Goal: Task Accomplishment & Management: Complete application form

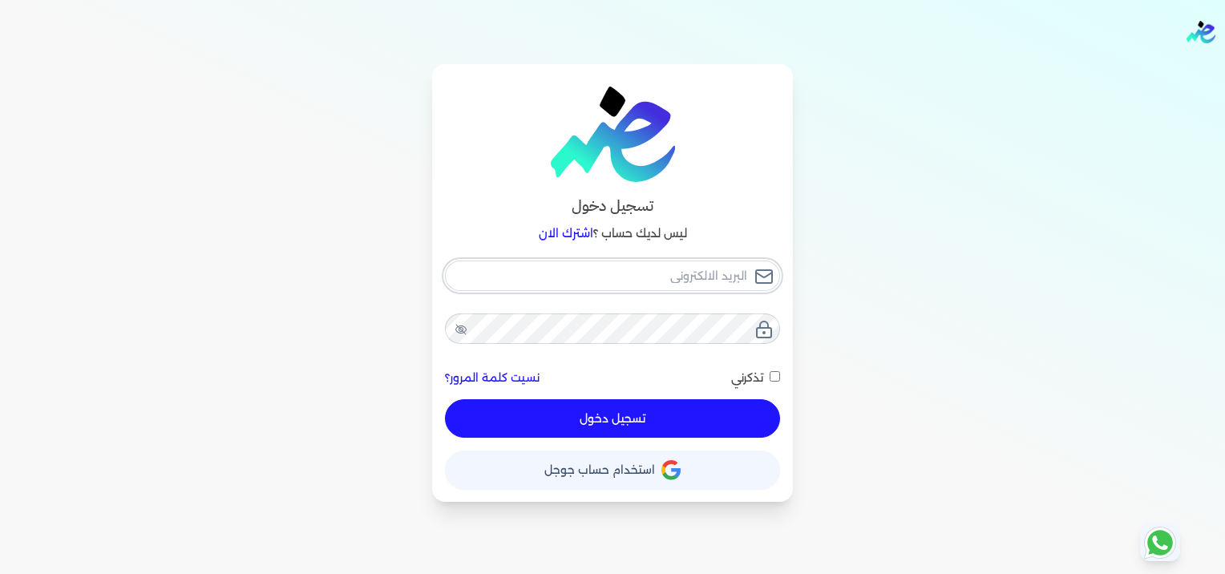
type input "[EMAIL_ADDRESS][DOMAIN_NAME]"
click at [652, 420] on button "تسجيل دخول" at bounding box center [612, 418] width 335 height 38
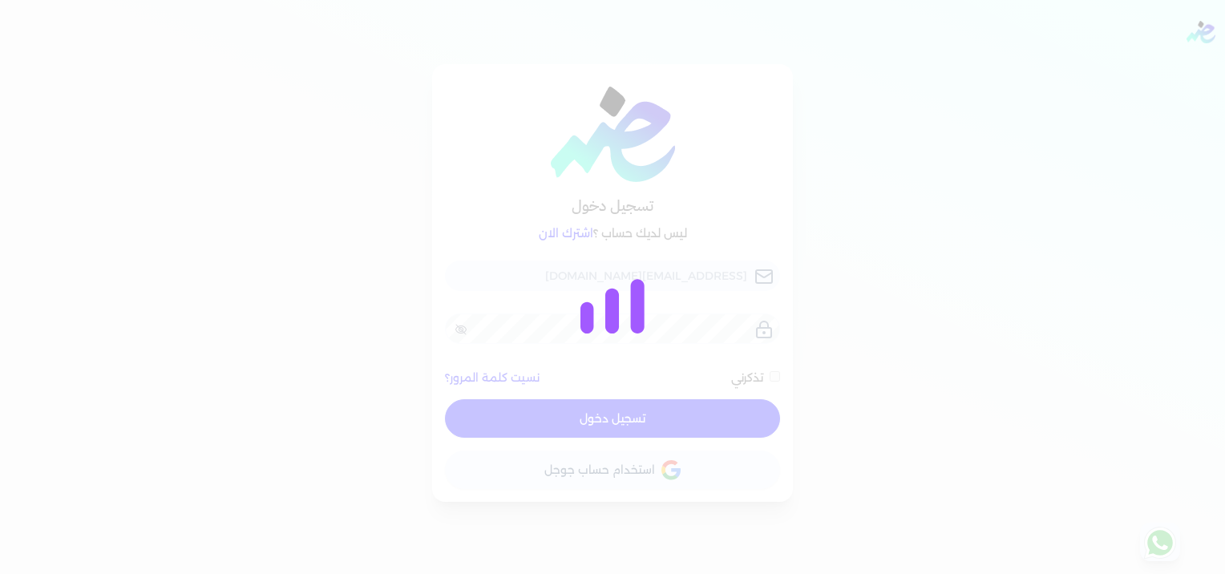
checkbox input "false"
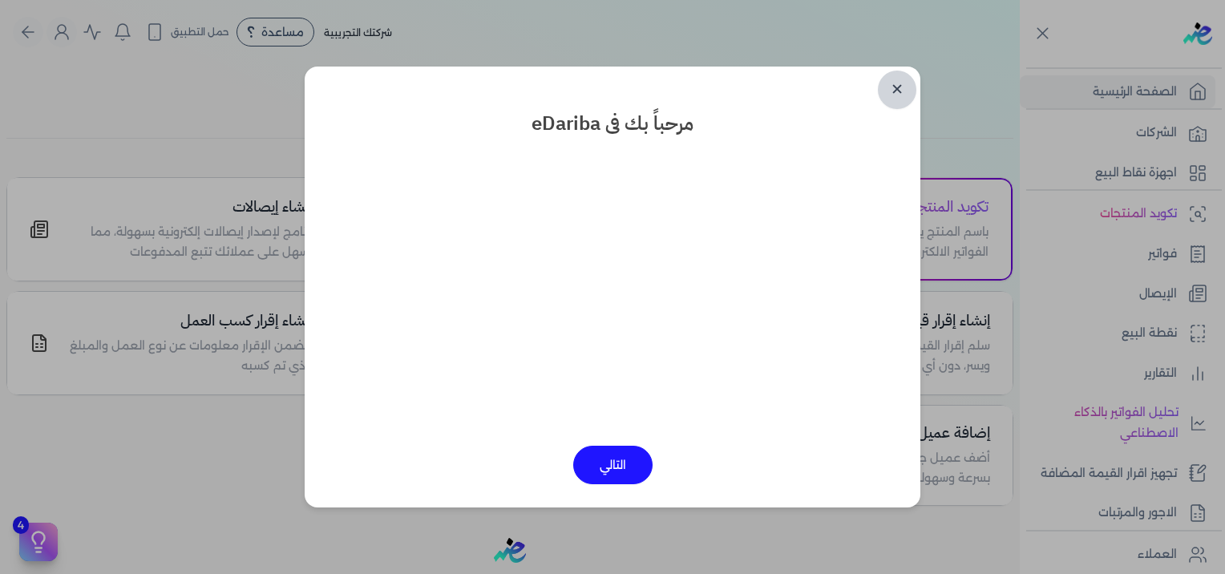
click at [889, 94] on link "✕" at bounding box center [897, 90] width 38 height 38
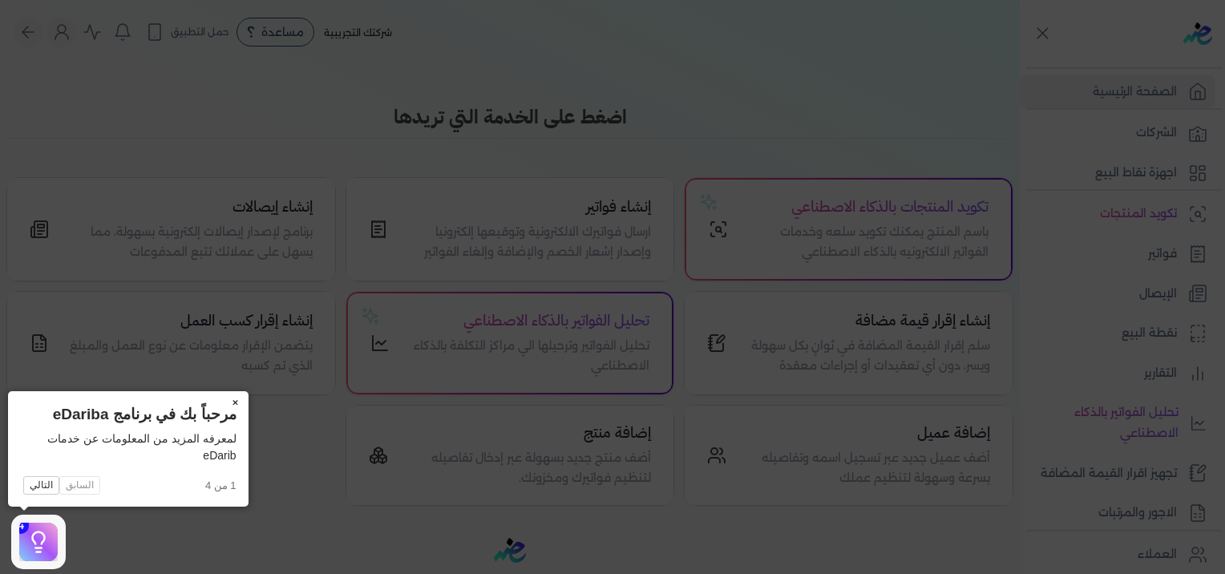
click at [231, 403] on button "×" at bounding box center [236, 402] width 26 height 22
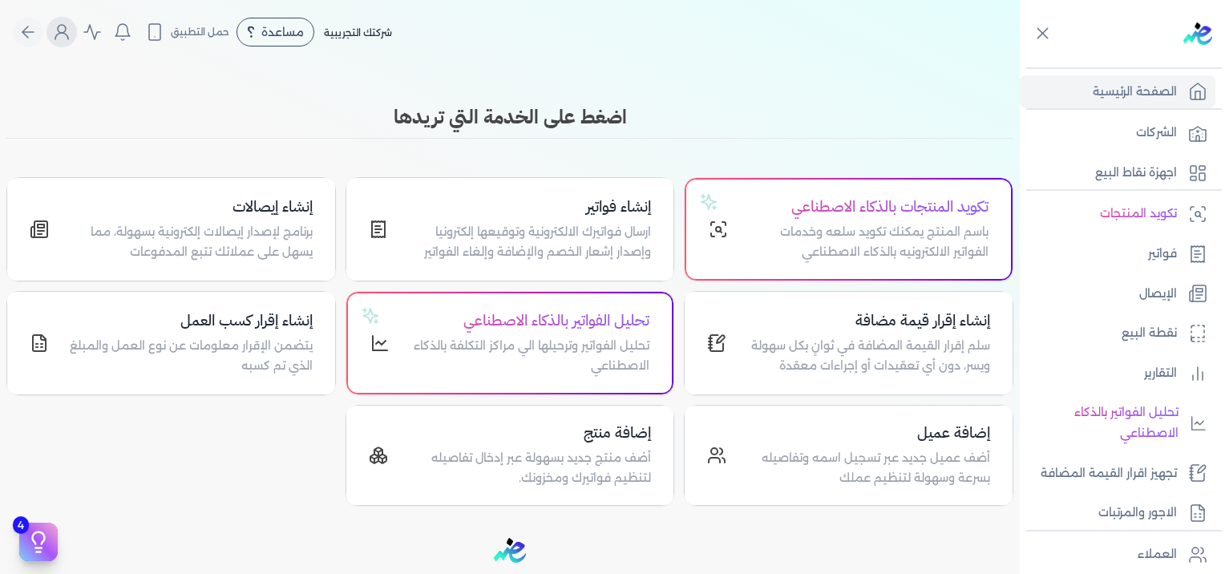
click at [77, 38] on button "Global" at bounding box center [62, 32] width 30 height 30
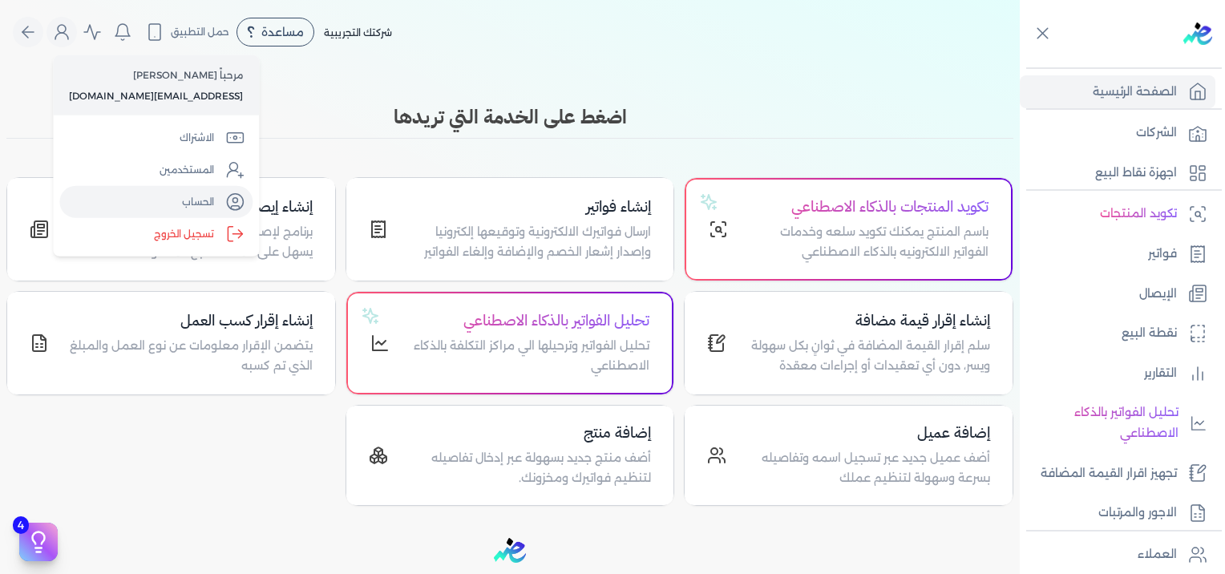
click at [209, 202] on link "الحساب" at bounding box center [155, 202] width 193 height 32
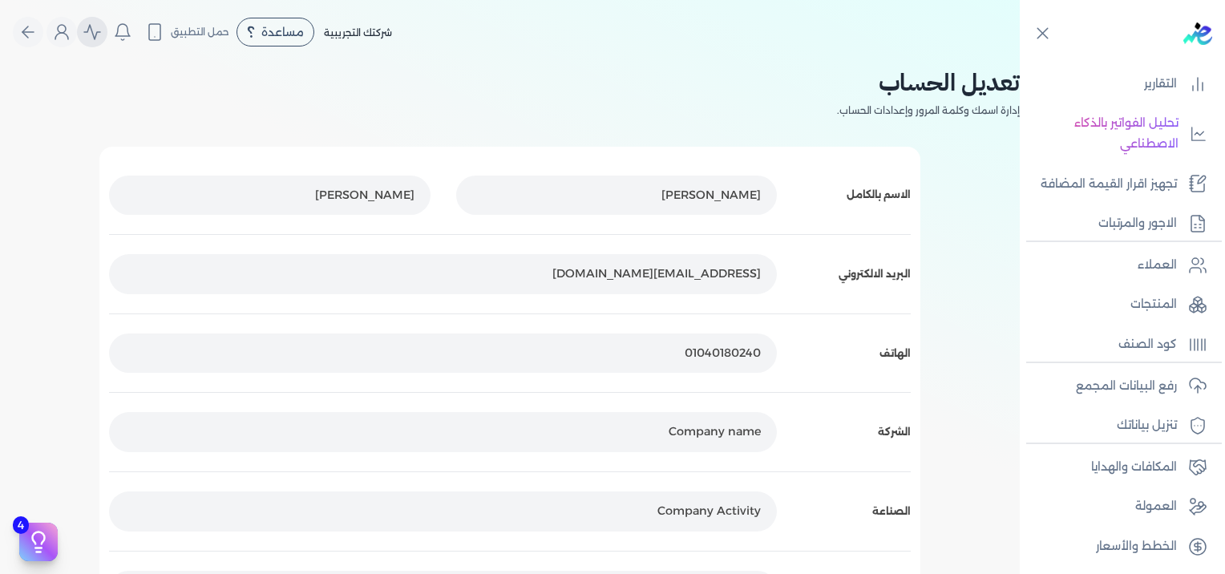
click at [95, 32] on icon "Global" at bounding box center [92, 31] width 19 height 19
click at [71, 31] on icon "Global" at bounding box center [61, 31] width 19 height 19
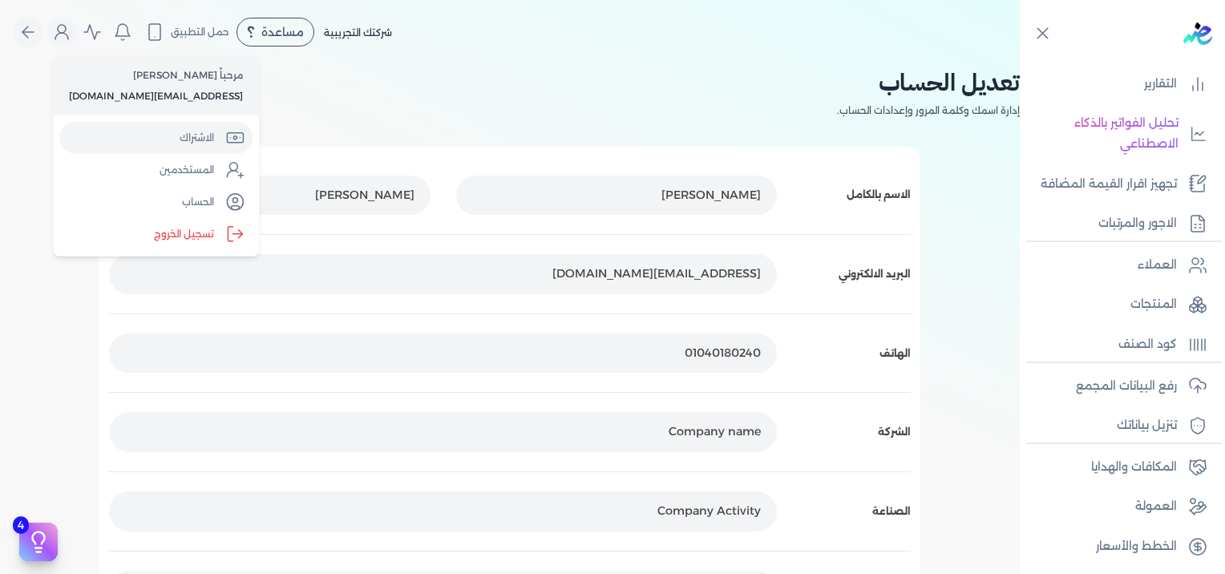
click at [192, 144] on link "الاشتراك" at bounding box center [155, 138] width 193 height 32
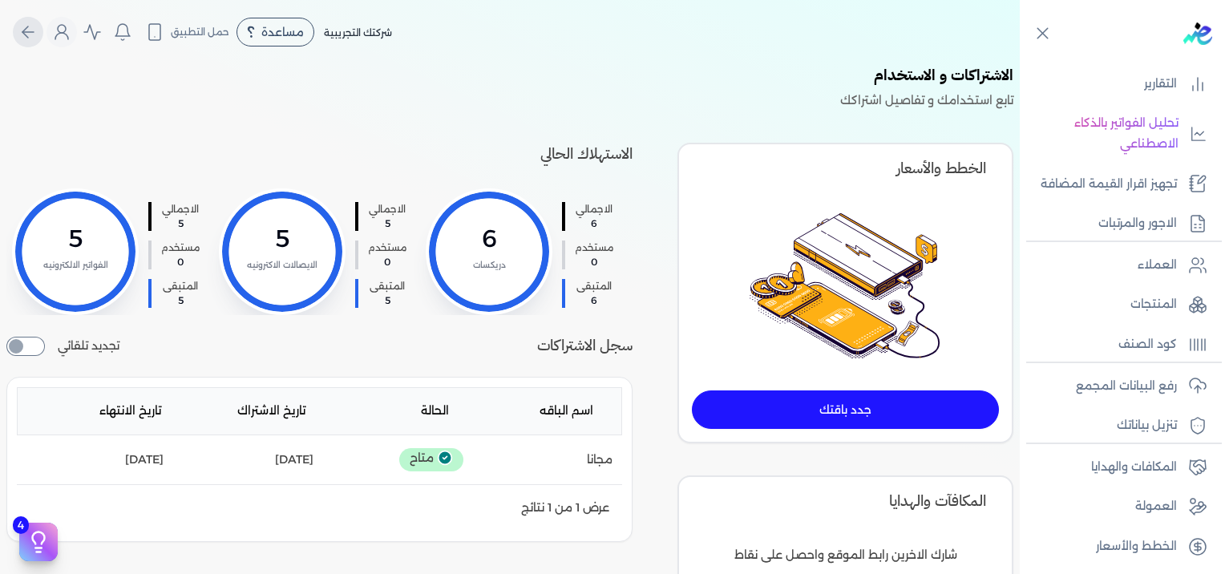
click at [43, 24] on button "Global" at bounding box center [28, 32] width 30 height 30
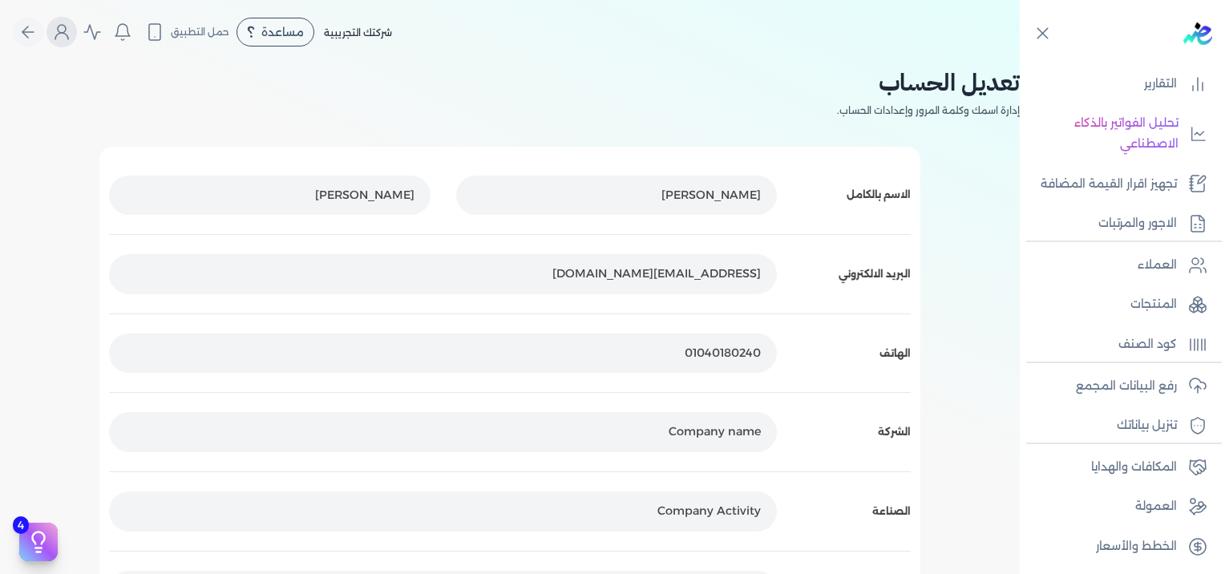
click at [71, 35] on icon "Global" at bounding box center [61, 31] width 19 height 19
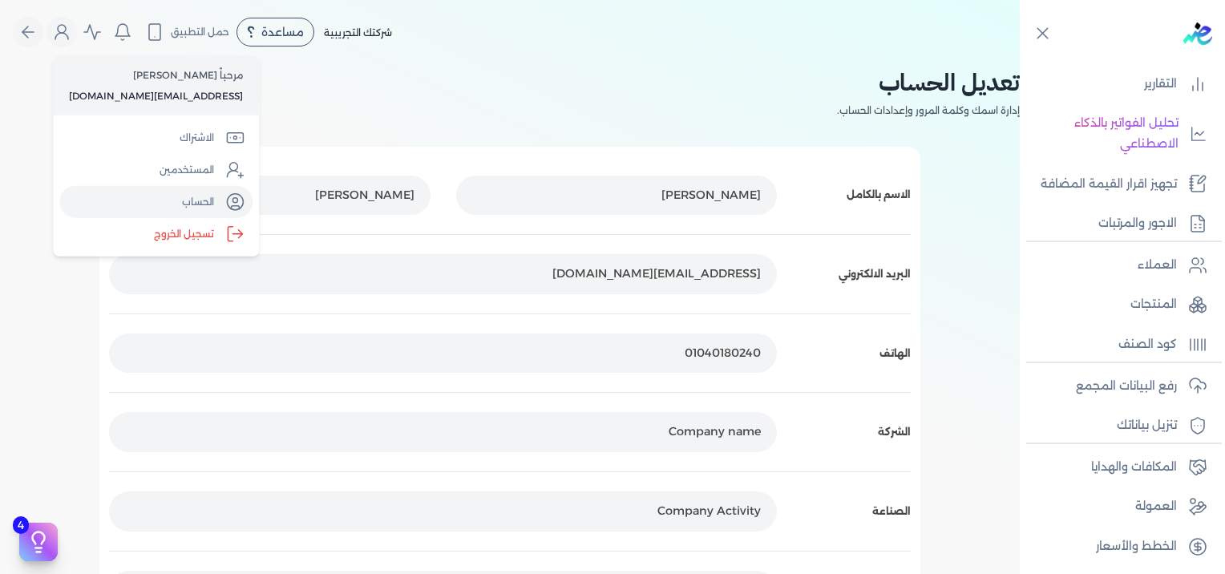
click at [200, 203] on link "الحساب" at bounding box center [155, 202] width 193 height 32
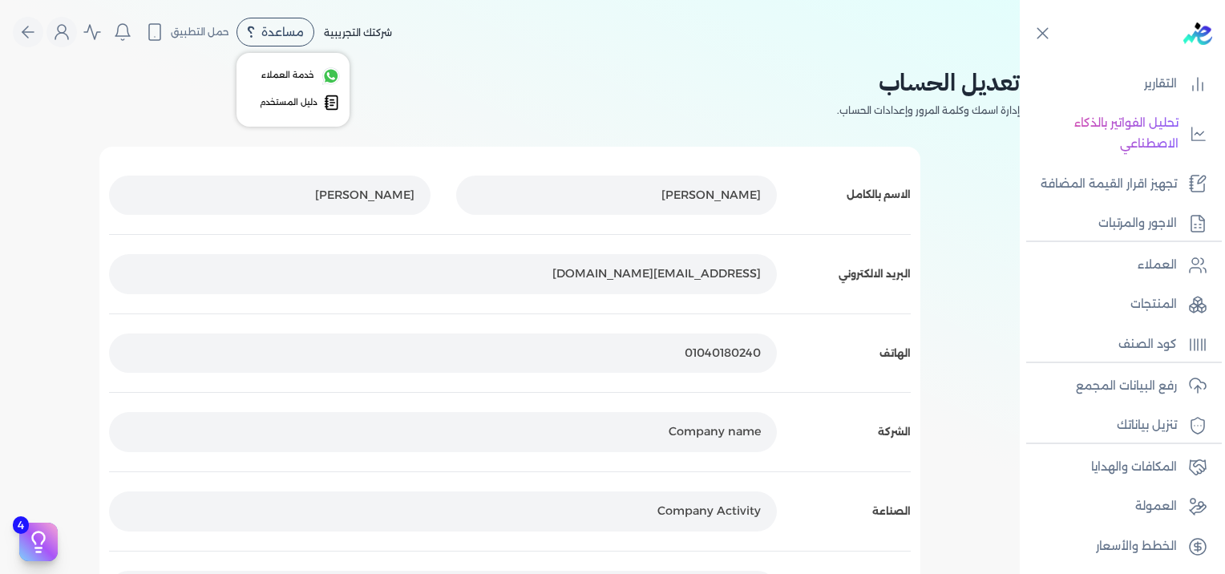
click at [272, 38] on span "مساعدة" at bounding box center [282, 31] width 43 height 11
click at [297, 107] on span "دليل المستخدم" at bounding box center [289, 102] width 58 height 13
click at [28, 30] on icon "Global" at bounding box center [27, 31] width 19 height 19
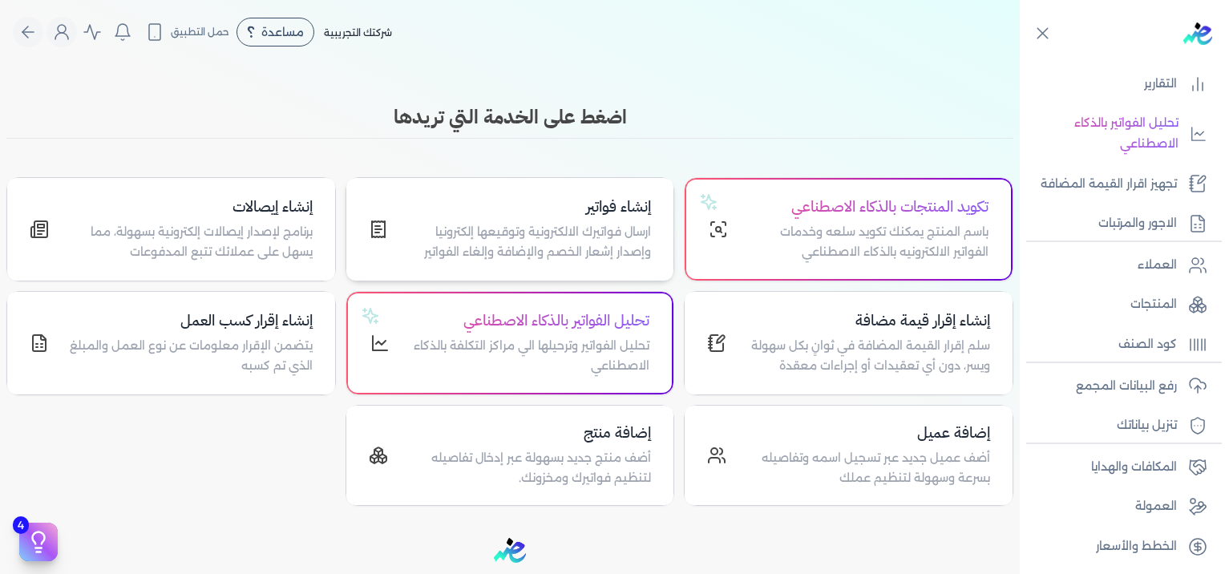
click at [523, 212] on h4 "إنشاء فواتير" at bounding box center [529, 207] width 245 height 23
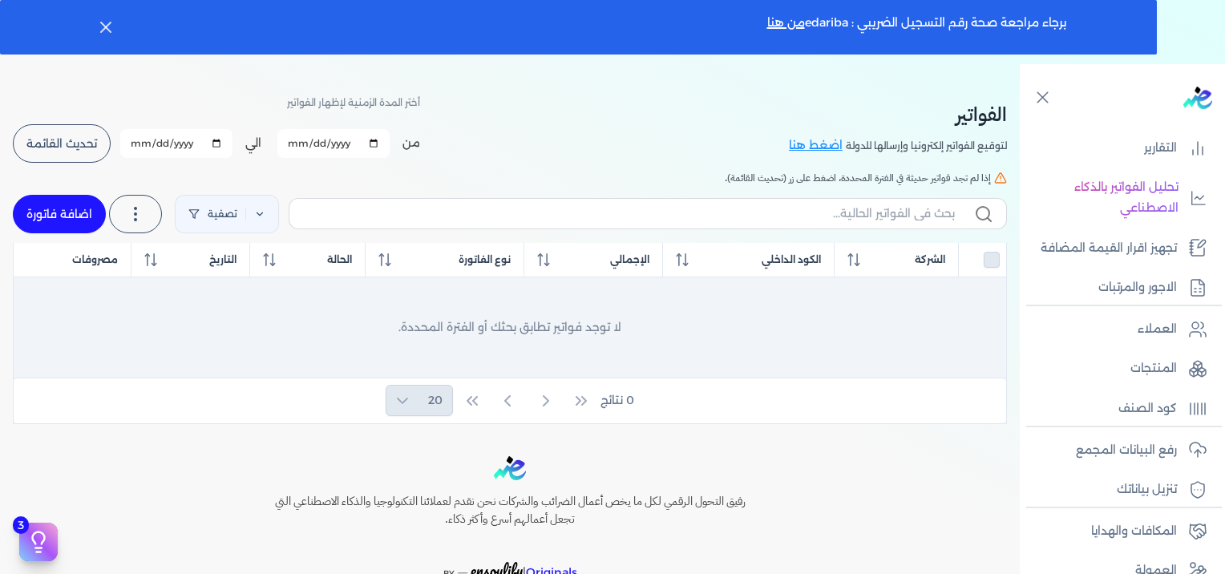
scroll to position [80, 0]
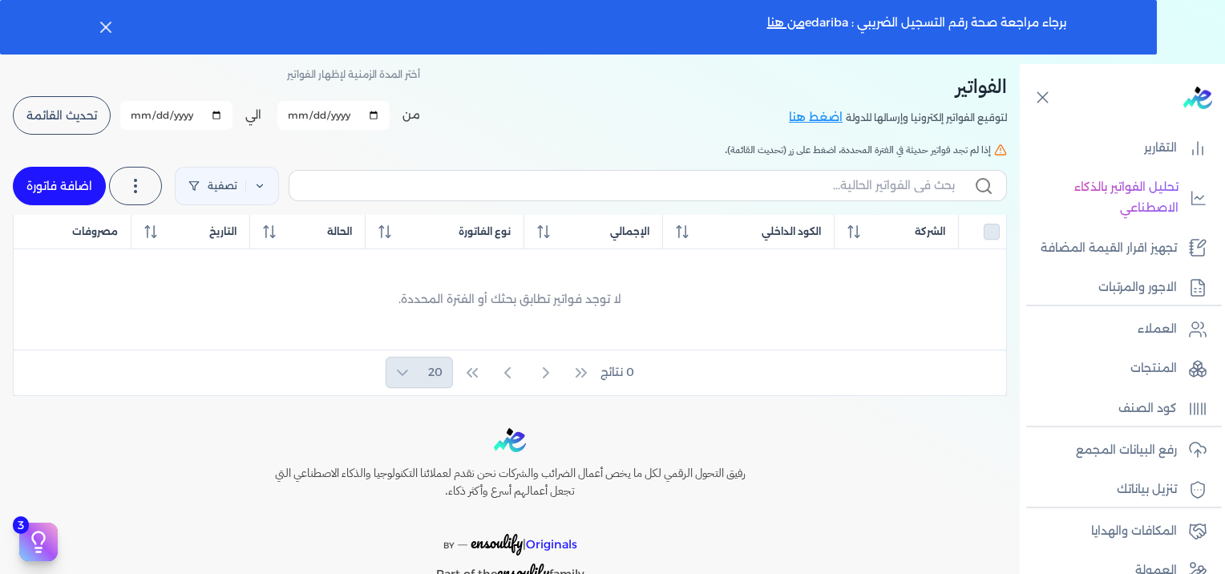
click at [62, 192] on link "اضافة فاتورة" at bounding box center [59, 186] width 93 height 38
select select "EGP"
select select "B"
select select "EGS"
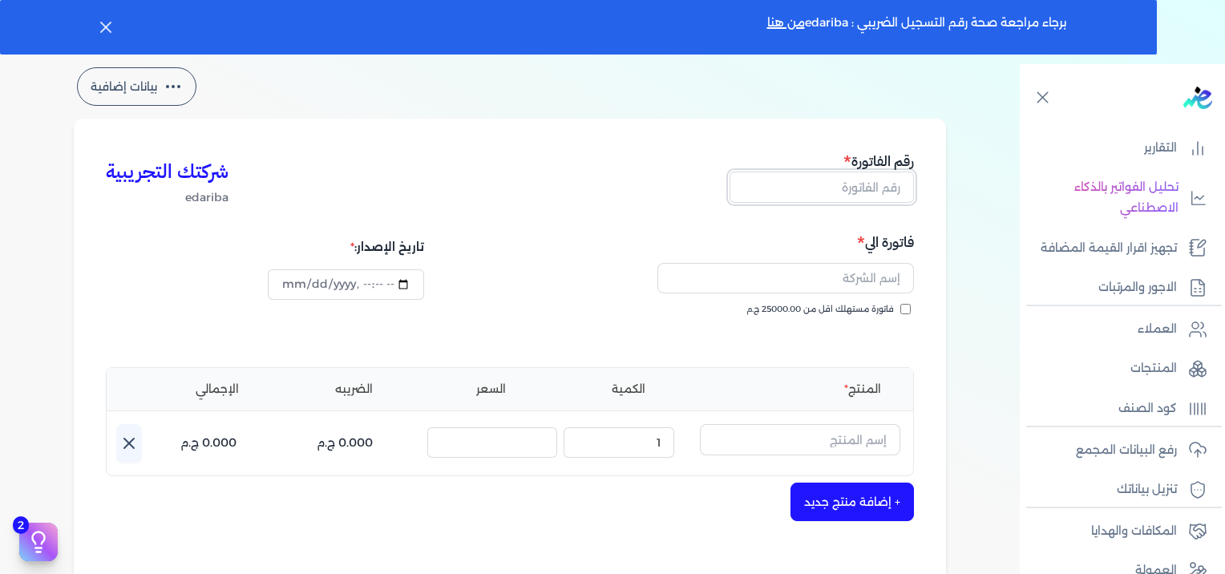
click at [872, 196] on input "text" at bounding box center [822, 187] width 184 height 30
click at [832, 289] on input "text" at bounding box center [786, 278] width 257 height 30
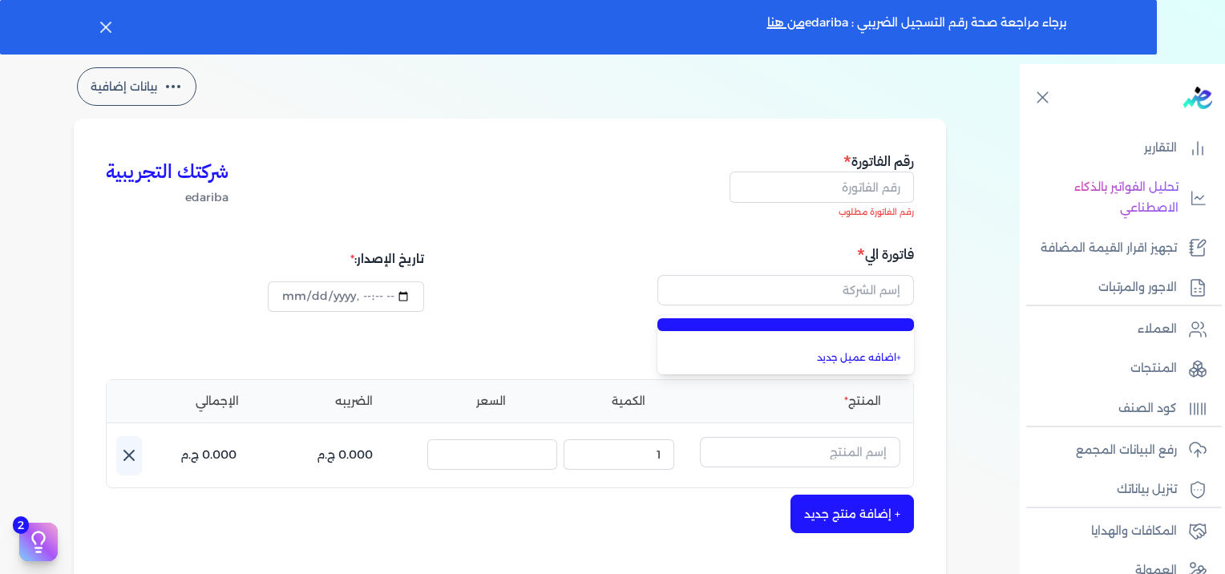
click at [854, 214] on li "رقم الفاتورة مطلوب" at bounding box center [822, 212] width 184 height 13
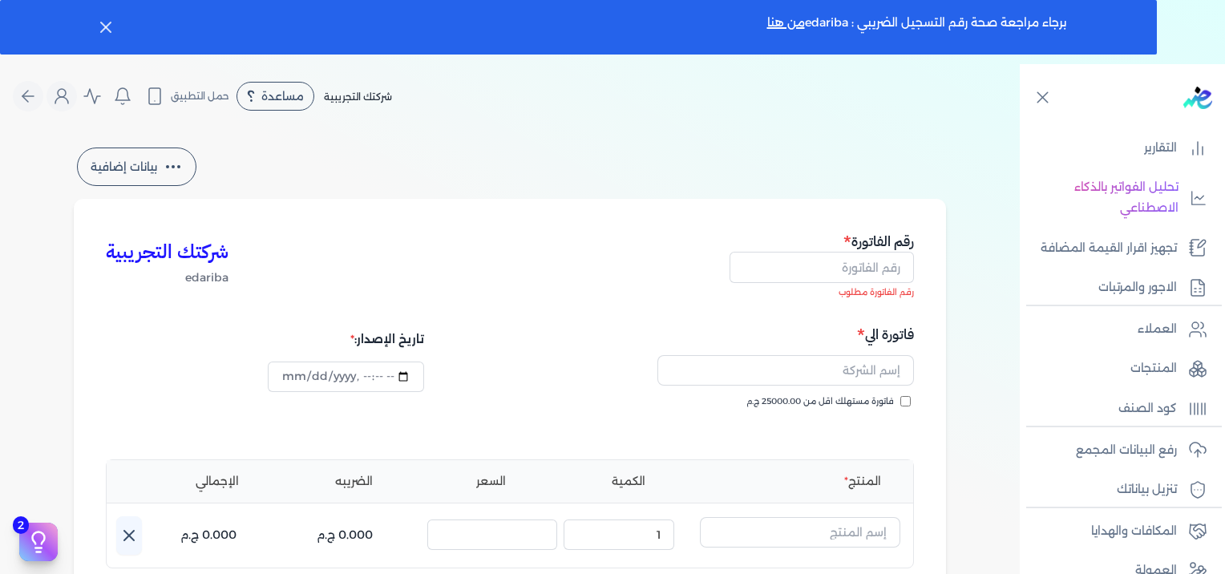
click at [356, 99] on span "شركتك التجريبية" at bounding box center [358, 97] width 68 height 12
click at [138, 103] on div "لا يوجد اشعارات" at bounding box center [122, 96] width 30 height 30
click at [132, 103] on icon "Global" at bounding box center [122, 96] width 19 height 19
click at [88, 103] on icon "Global" at bounding box center [92, 96] width 19 height 19
click at [51, 91] on div "شركتك التجريبية مساعدة خدمة العملاء دليل المستخدم حمل التطبيق لا يوجد اشعارات م…" at bounding box center [202, 96] width 379 height 30
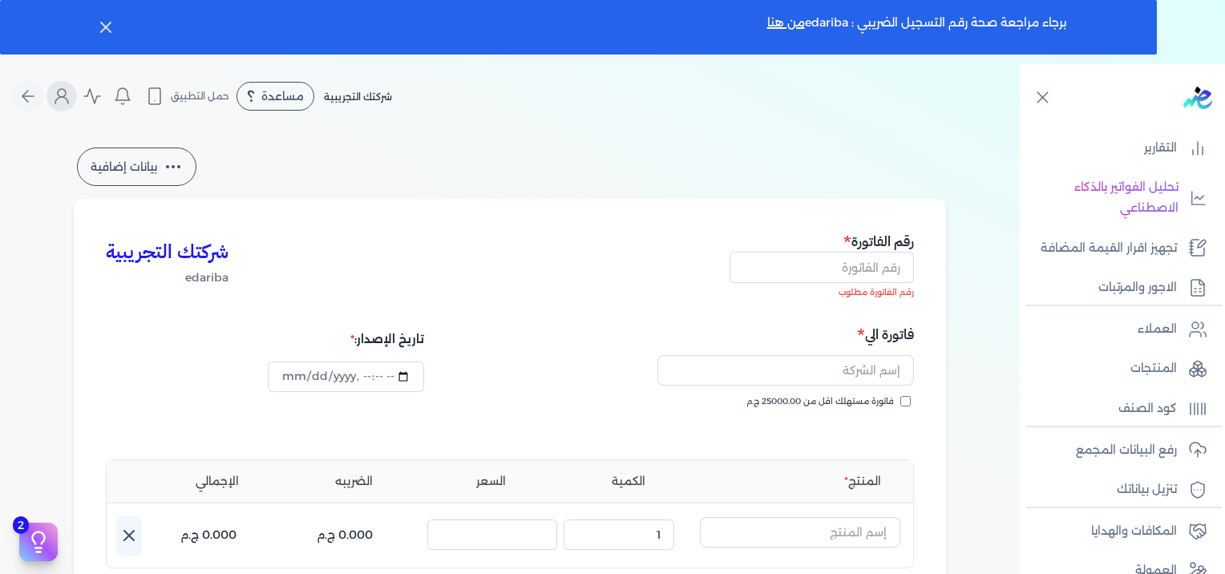
click at [64, 99] on icon "Global" at bounding box center [61, 100] width 13 height 6
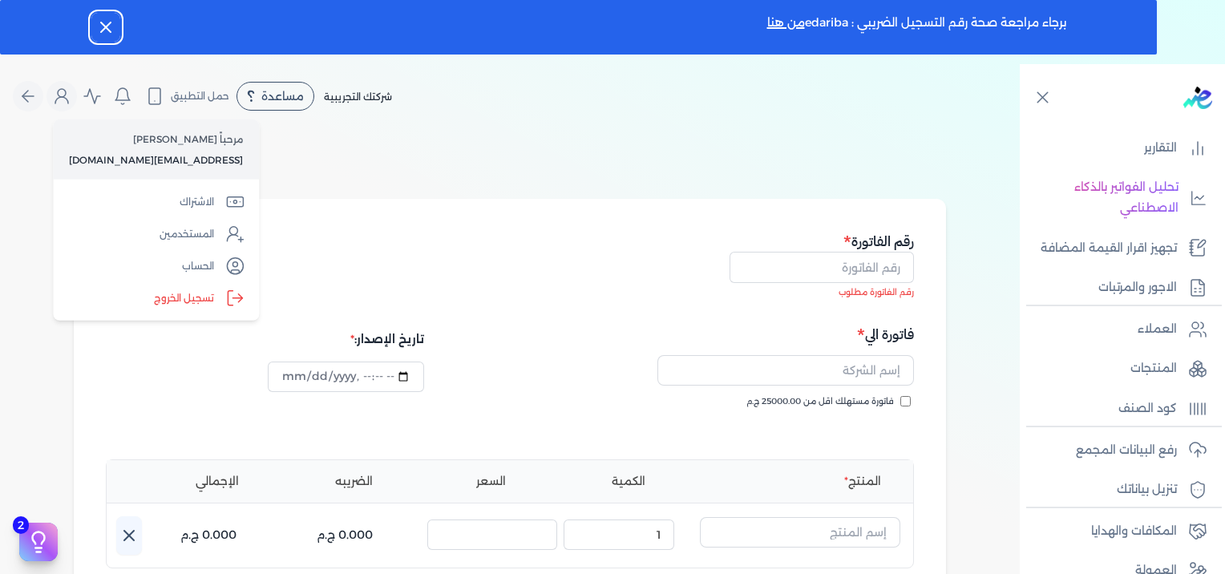
click at [105, 30] on icon "button" at bounding box center [105, 27] width 19 height 19
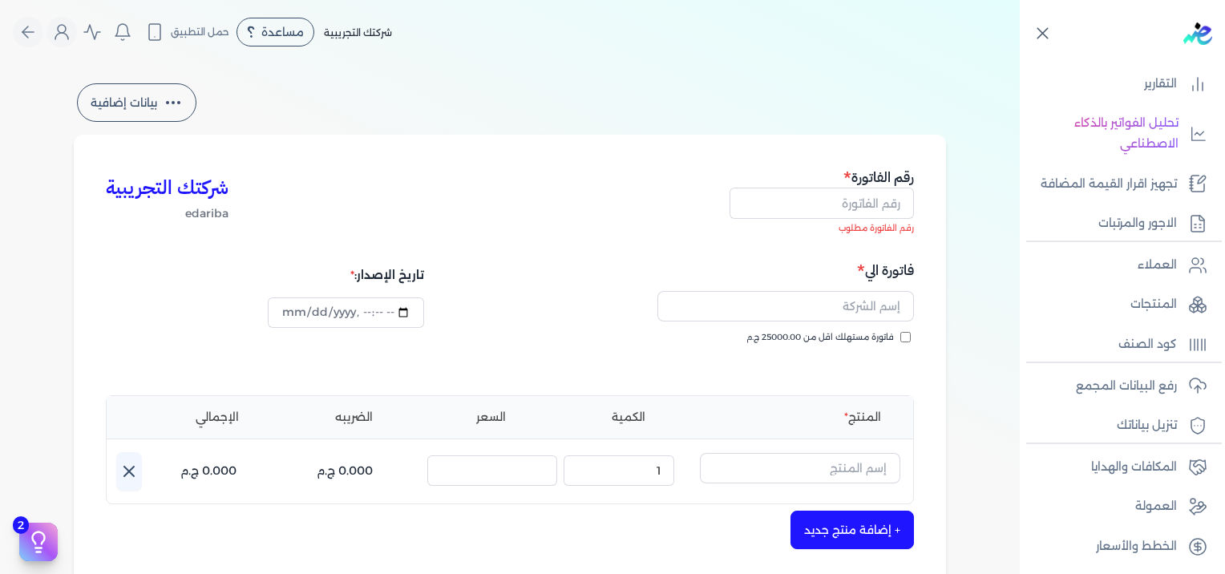
click at [1040, 41] on icon at bounding box center [1043, 33] width 20 height 20
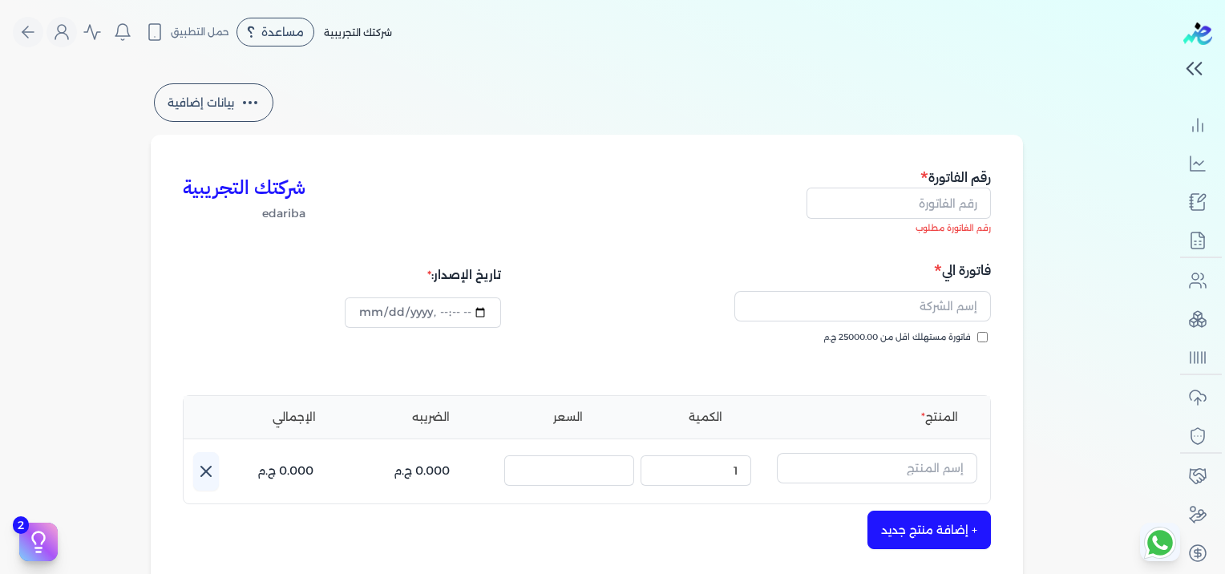
scroll to position [276, 0]
click at [29, 34] on icon "Global" at bounding box center [27, 31] width 19 height 19
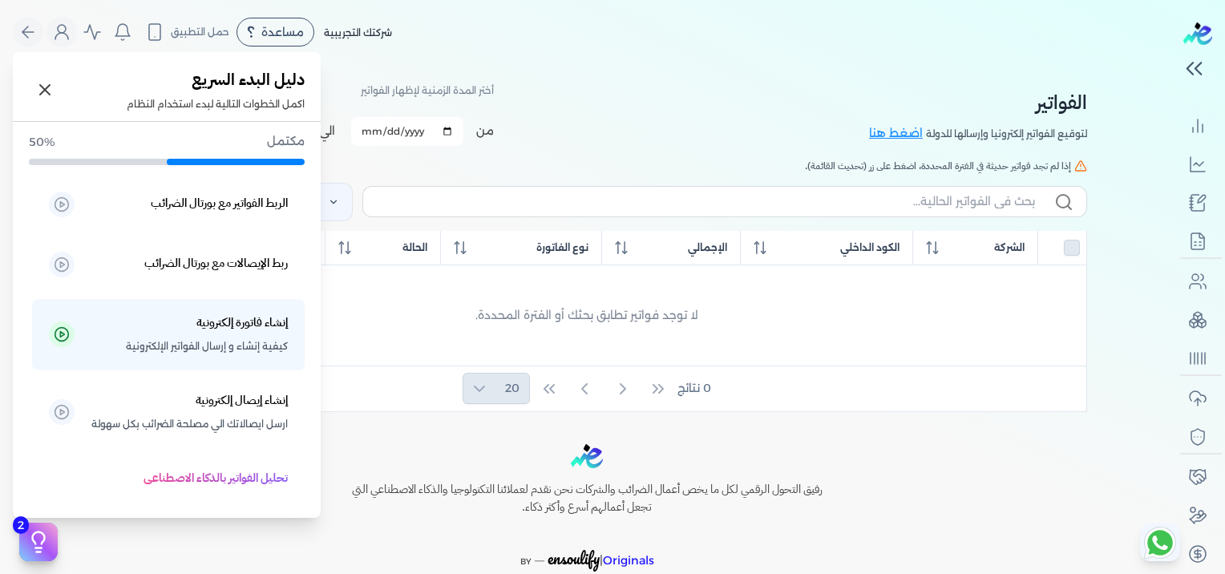
click at [56, 540] on button "2" at bounding box center [38, 542] width 38 height 38
click at [48, 96] on icon at bounding box center [44, 89] width 19 height 19
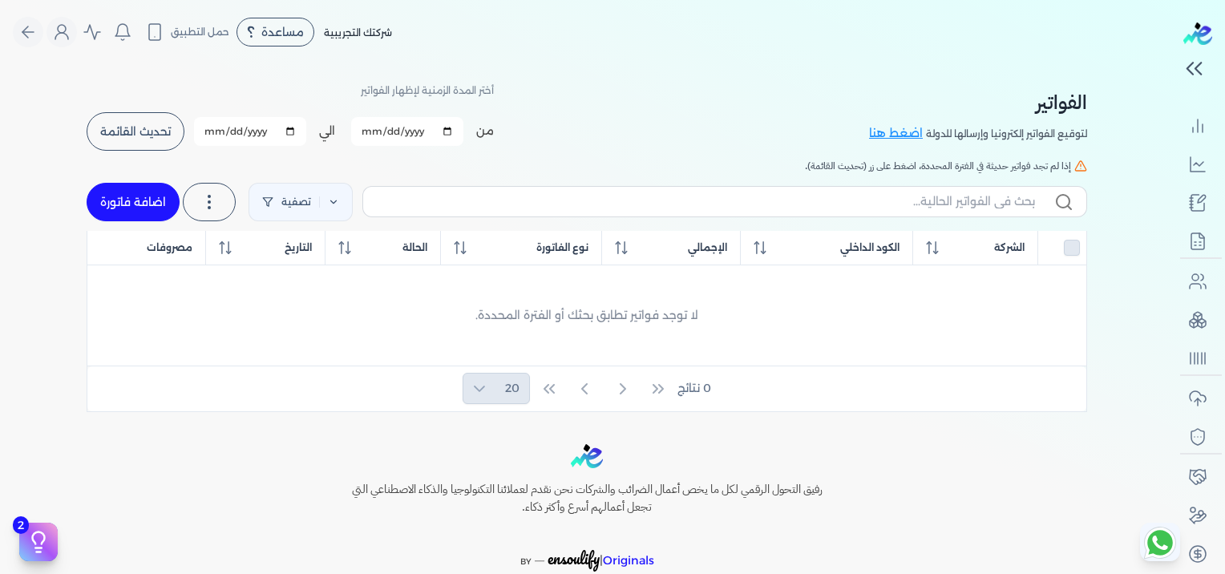
scroll to position [276, 0]
click at [1153, 554] on icon at bounding box center [1159, 543] width 31 height 31
click at [138, 29] on button "Global" at bounding box center [122, 32] width 30 height 30
click at [100, 29] on icon "Global" at bounding box center [92, 31] width 19 height 19
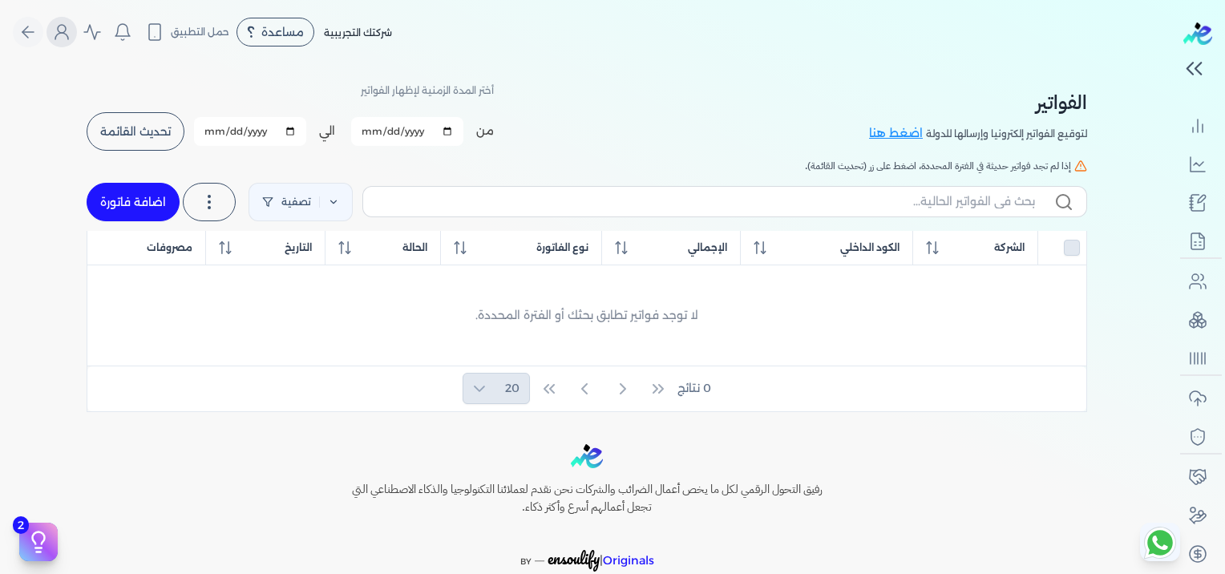
click at [59, 35] on icon "Global" at bounding box center [61, 31] width 19 height 19
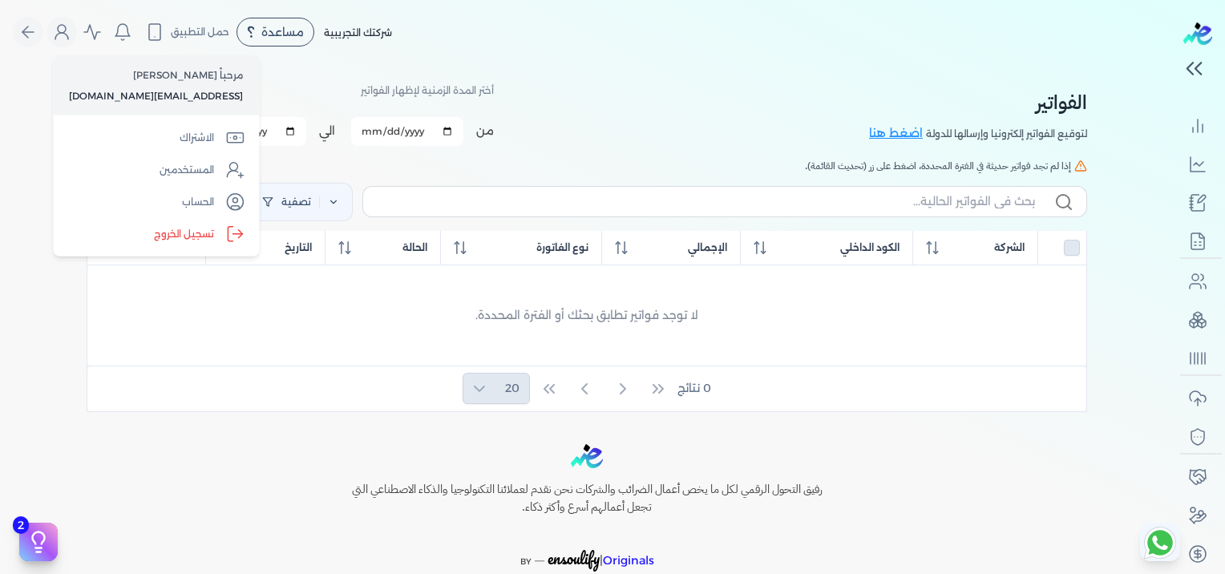
click at [146, 74] on p "مرحباً [PERSON_NAME]" at bounding box center [156, 75] width 174 height 21
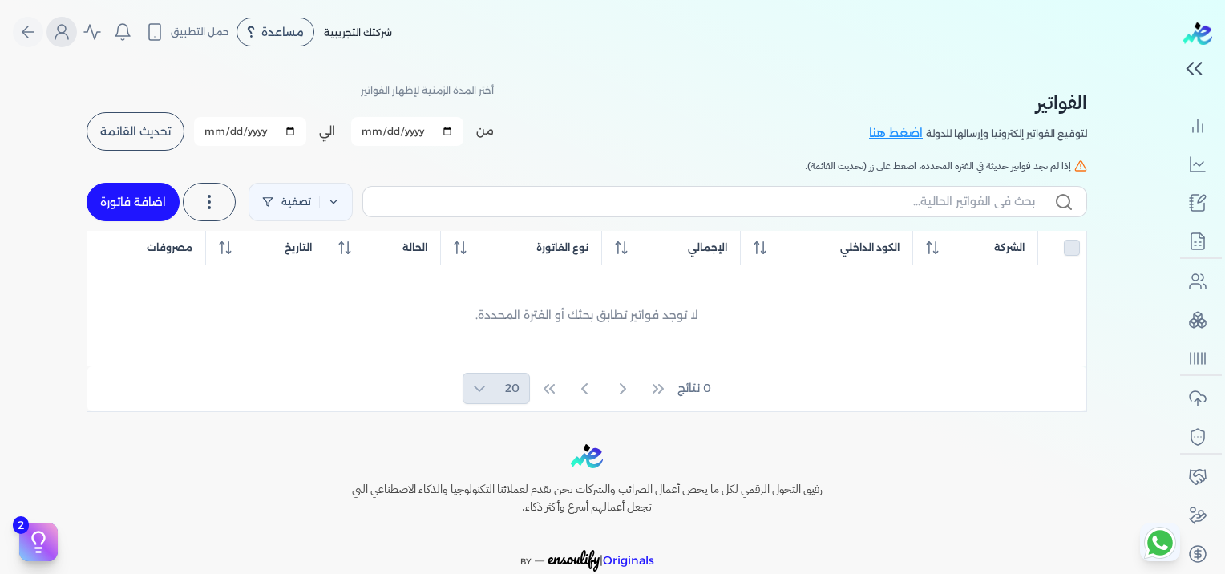
click at [68, 29] on icon "Global" at bounding box center [61, 31] width 19 height 19
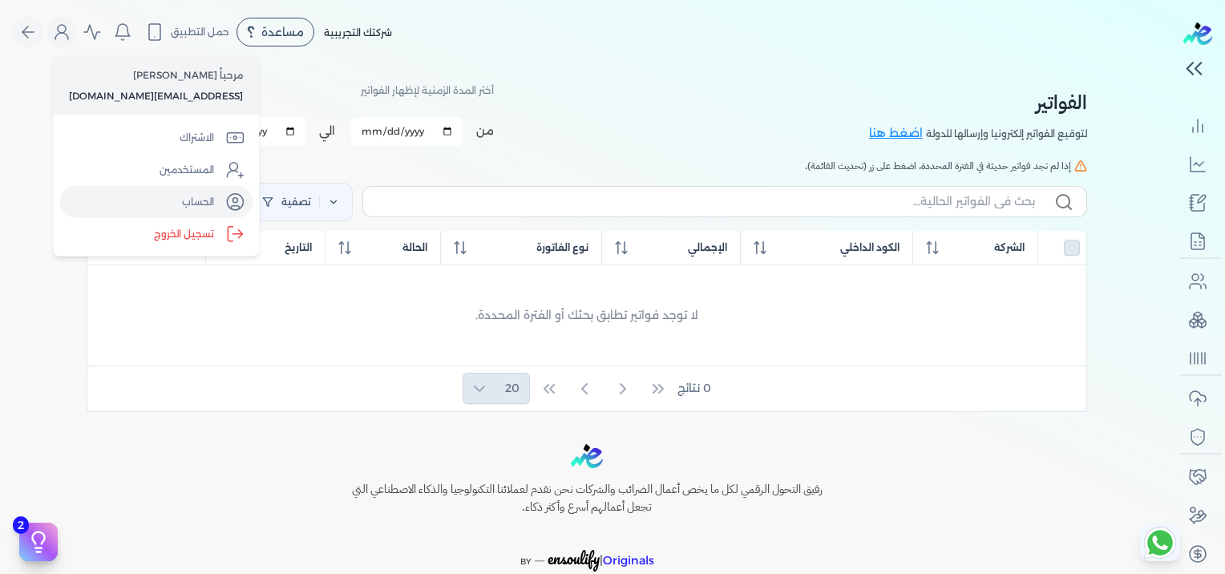
click at [205, 201] on link "الحساب" at bounding box center [155, 202] width 193 height 32
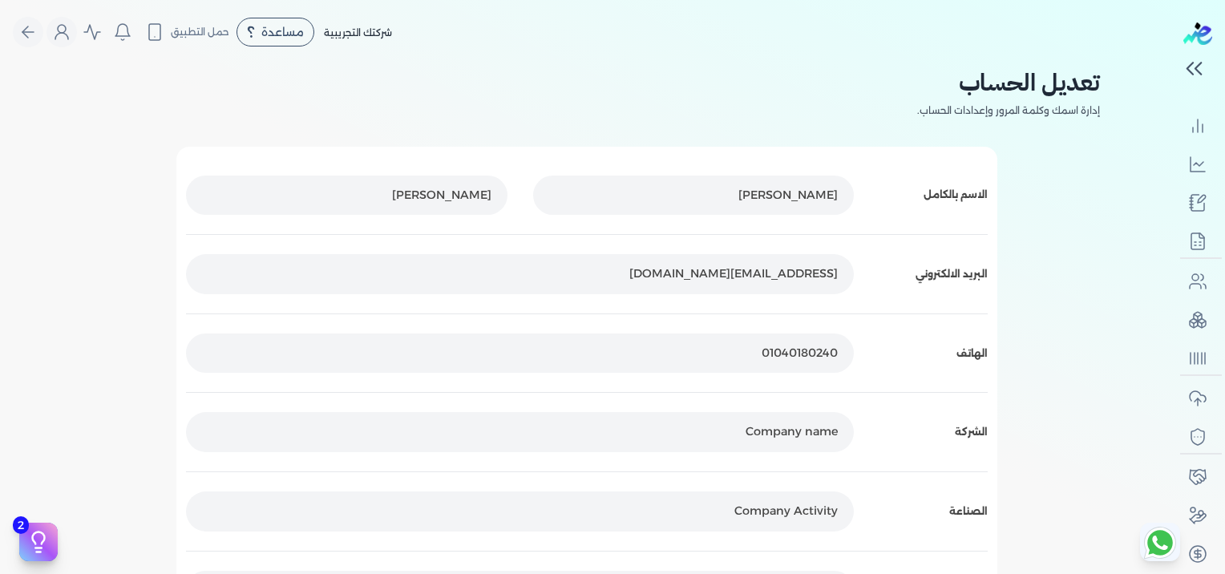
scroll to position [276, 0]
click at [61, 23] on icon "Global" at bounding box center [61, 31] width 19 height 19
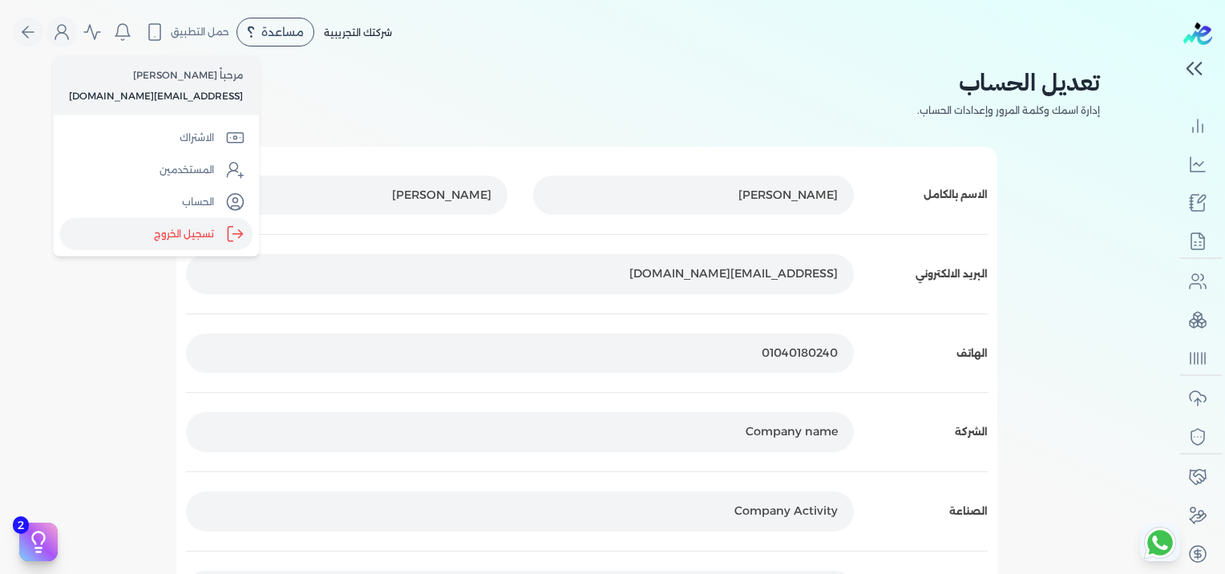
click at [160, 237] on label "تسجيل الخروج" at bounding box center [155, 234] width 193 height 32
click at [1174, 64] on input "Close" at bounding box center [1174, 64] width 0 height 0
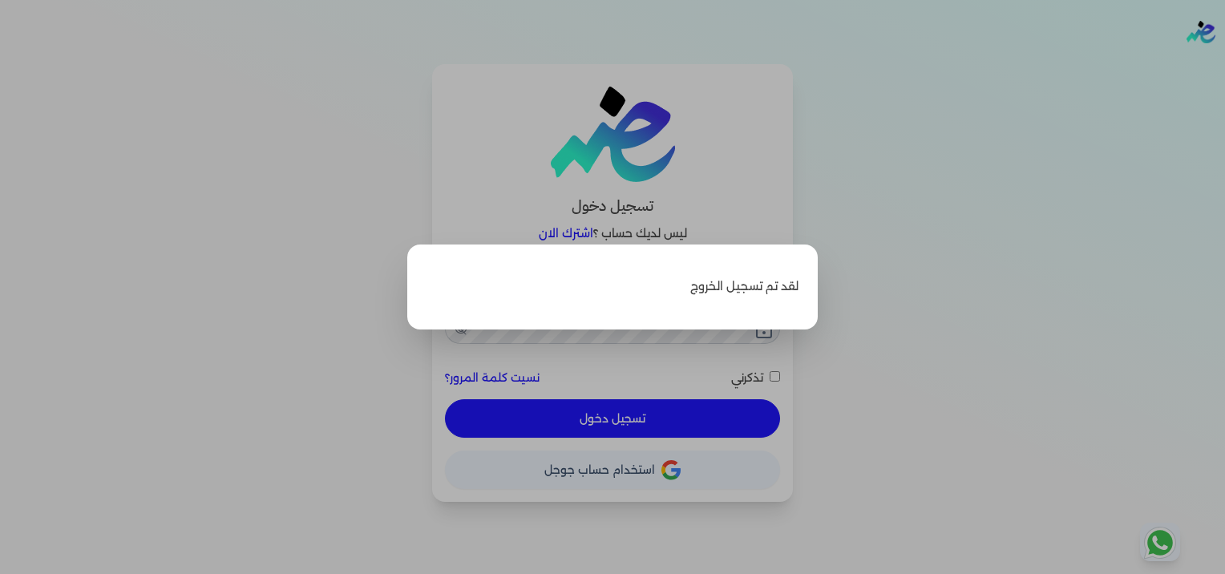
type input "[EMAIL_ADDRESS][DOMAIN_NAME]"
checkbox input "false"
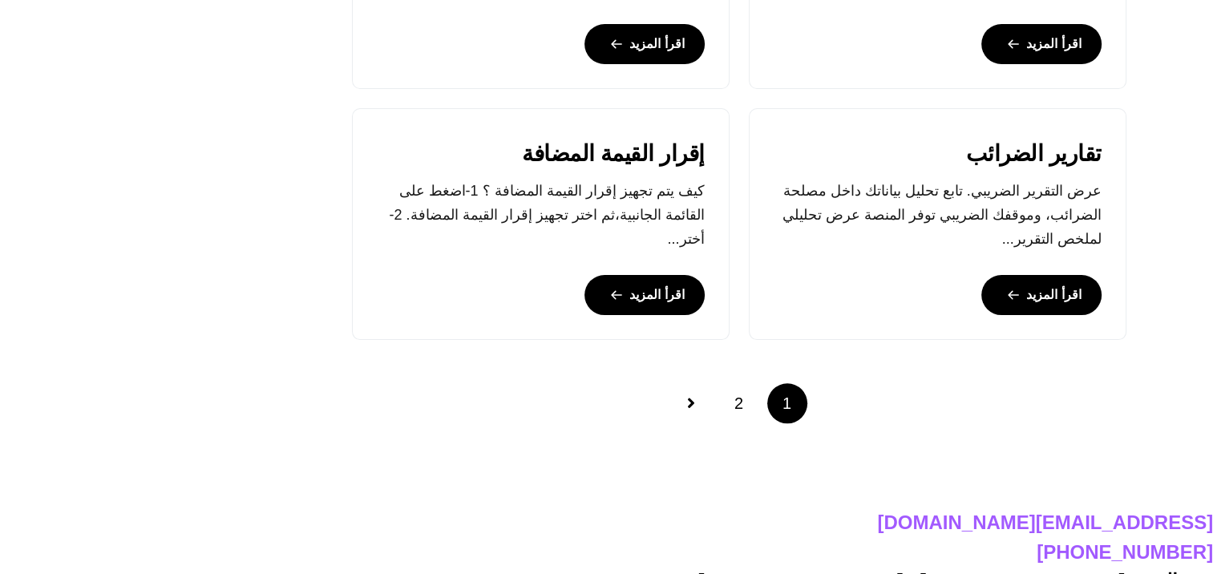
scroll to position [1604, 0]
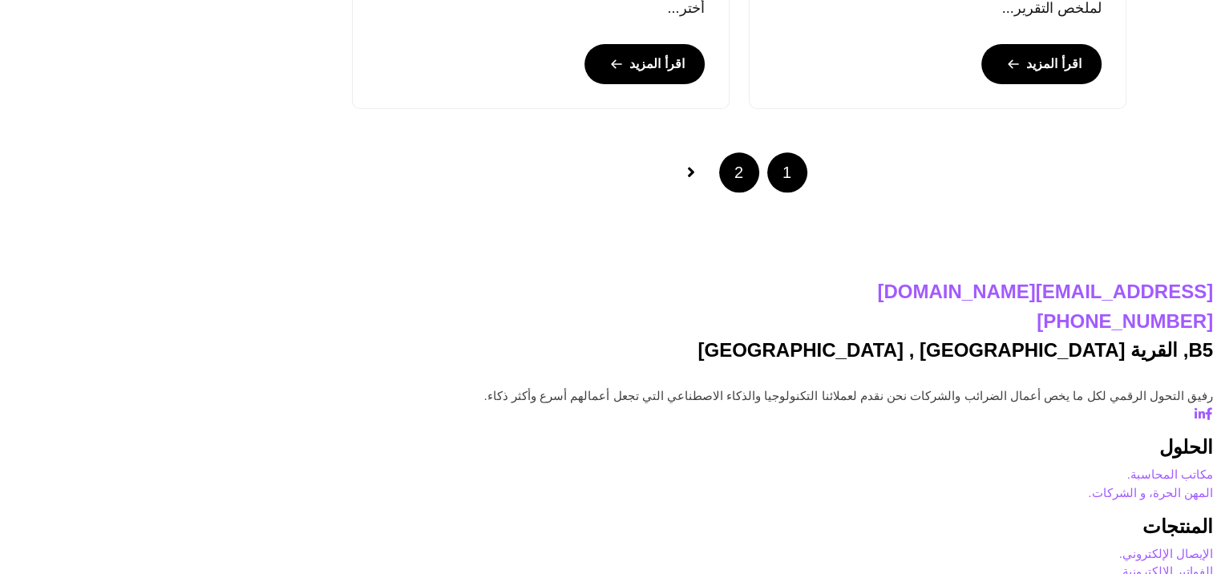
click at [759, 192] on link "2" at bounding box center [739, 172] width 40 height 40
